Goal: Information Seeking & Learning: Learn about a topic

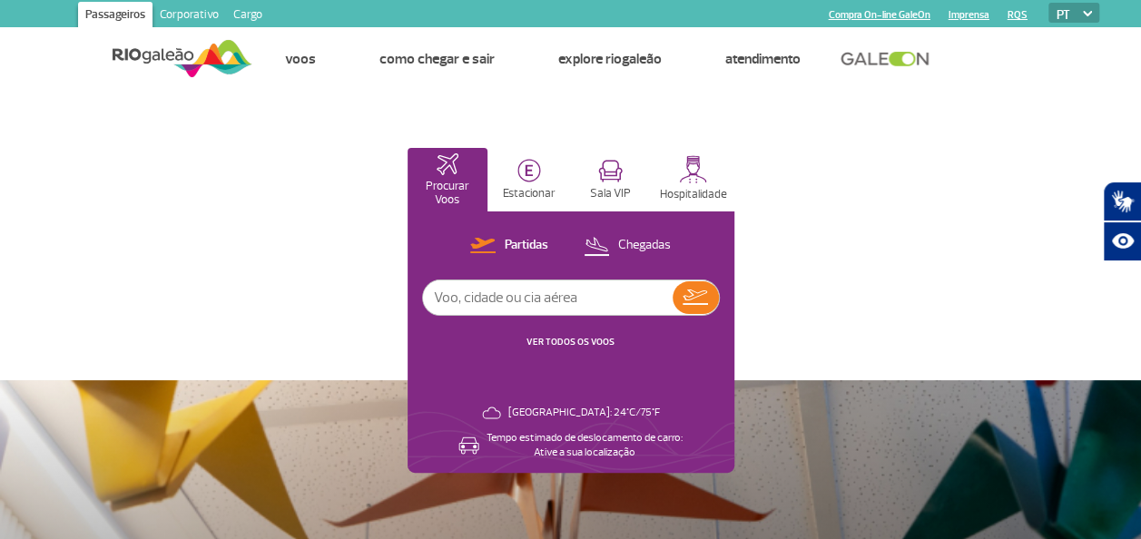
click at [200, 16] on link "Corporativo" at bounding box center [190, 16] width 74 height 29
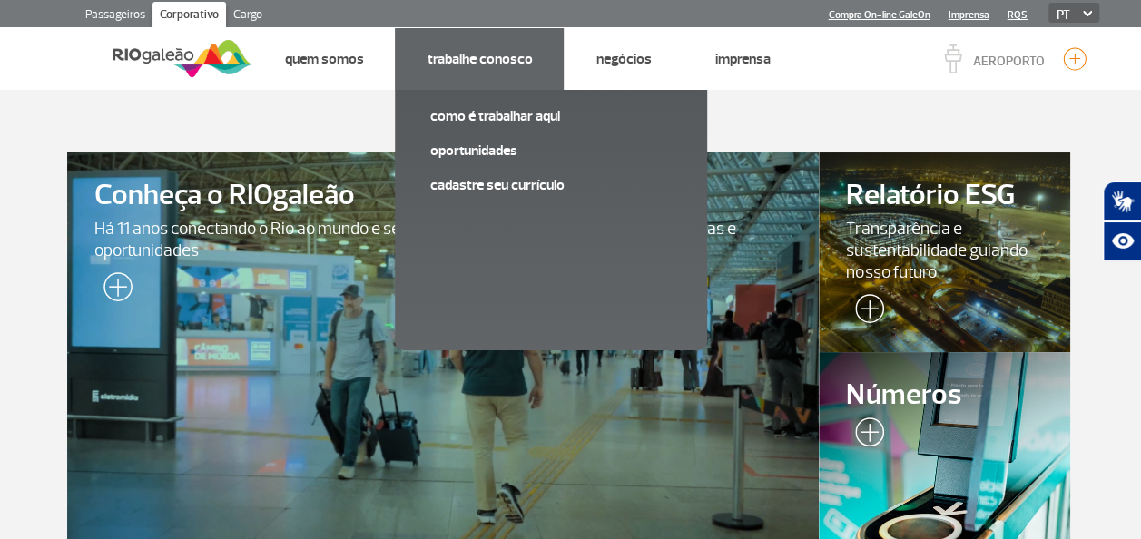
click at [506, 71] on li "Trabalhe Conosco Como é trabalhar aqui Oportunidades Cadastre seu currículo" at bounding box center [479, 59] width 169 height 62
click at [497, 58] on link "Trabalhe Conosco" at bounding box center [479, 59] width 105 height 18
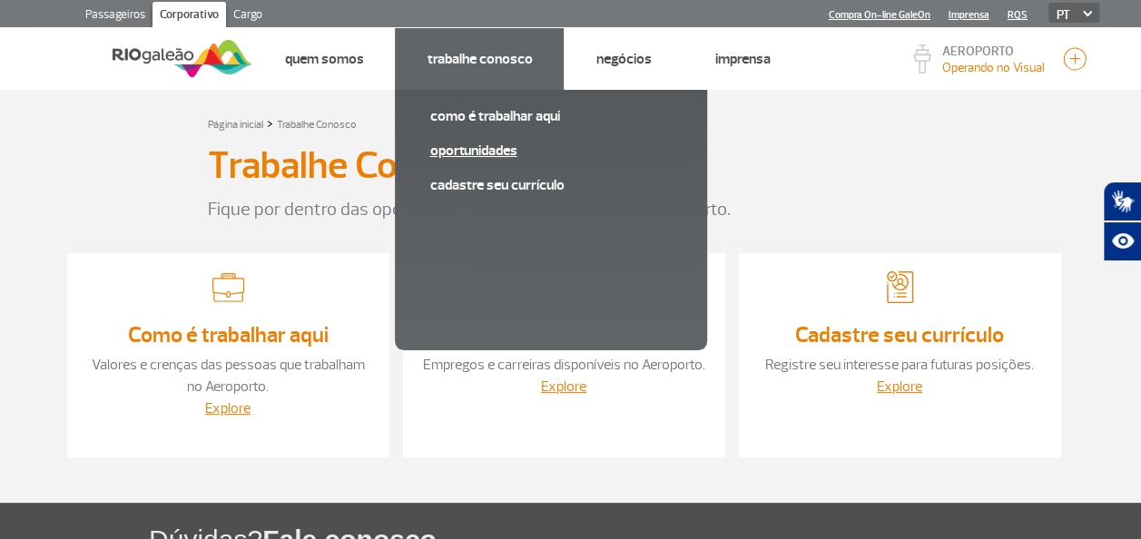
click at [497, 147] on link "Oportunidades" at bounding box center [550, 151] width 243 height 20
